Goal: Information Seeking & Learning: Learn about a topic

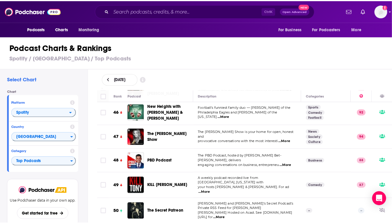
scroll to position [1122, 0]
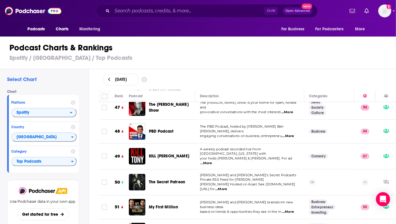
click at [182, 180] on span "The Secret Patreon" at bounding box center [167, 182] width 36 height 5
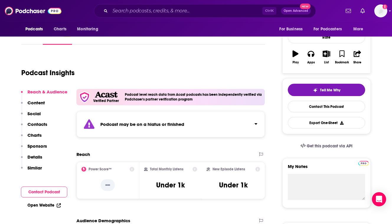
scroll to position [89, 0]
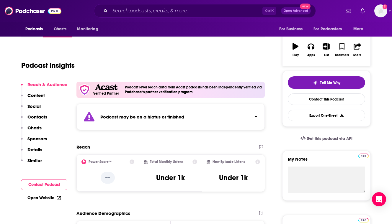
click at [37, 127] on p "Charts" at bounding box center [34, 128] width 14 height 6
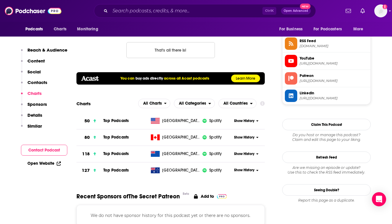
scroll to position [507, 0]
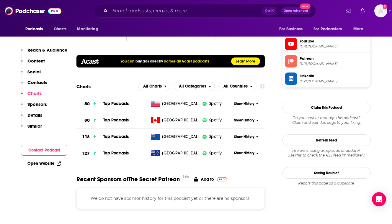
click at [246, 104] on span "Show History" at bounding box center [244, 104] width 20 height 5
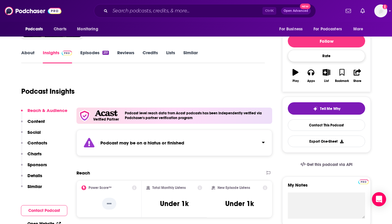
scroll to position [0, 0]
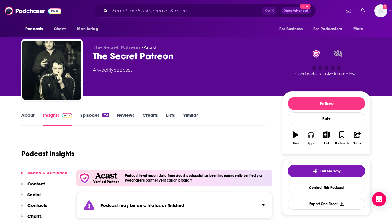
click at [311, 133] on icon "button" at bounding box center [311, 135] width 6 height 6
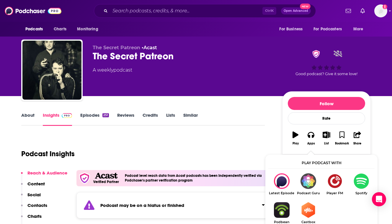
click at [353, 178] on img "Show Listen On dropdown" at bounding box center [361, 182] width 27 height 16
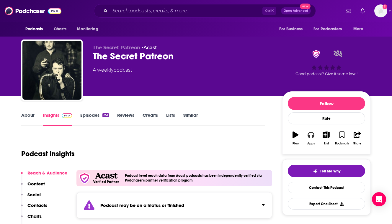
click at [316, 135] on button "Apps" at bounding box center [310, 138] width 15 height 21
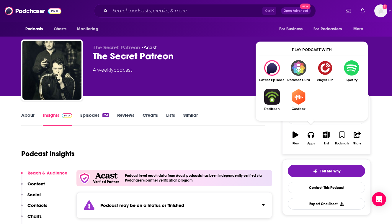
click at [233, 138] on div "Podcast Insights" at bounding box center [140, 150] width 239 height 30
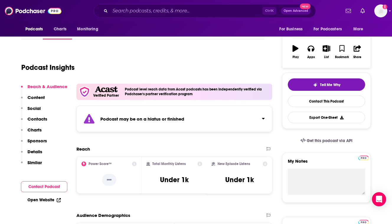
scroll to position [89, 0]
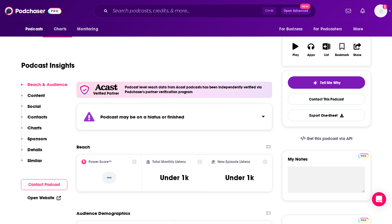
click at [37, 125] on p "Charts" at bounding box center [34, 128] width 14 height 6
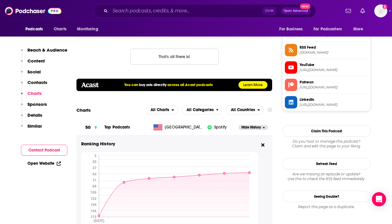
scroll to position [507, 0]
